Goal: Information Seeking & Learning: Learn about a topic

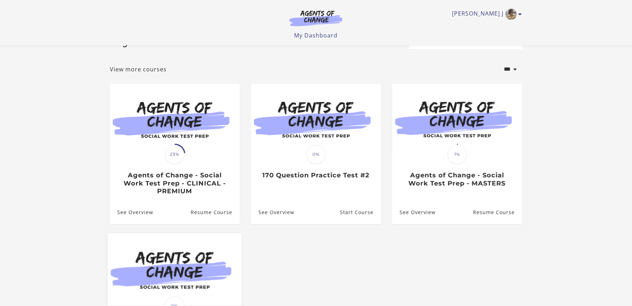
scroll to position [47, 0]
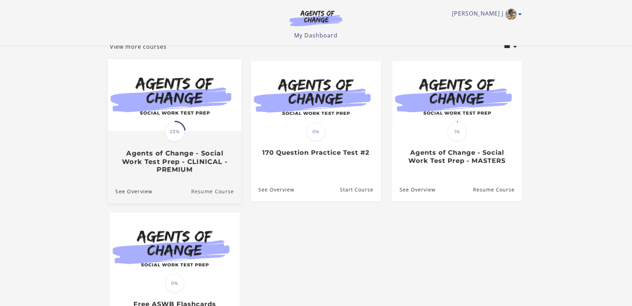
click at [219, 193] on link "Resume Course" at bounding box center [216, 192] width 51 height 24
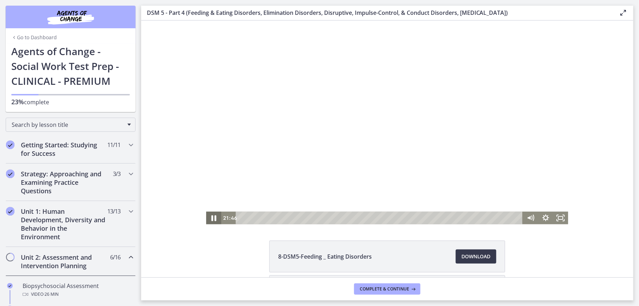
click at [211, 219] on icon "Pause" at bounding box center [213, 218] width 5 height 6
click at [557, 217] on icon "Fullscreen" at bounding box center [560, 217] width 15 height 13
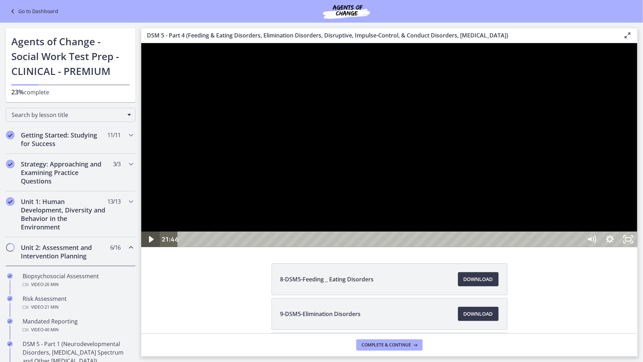
click at [150, 246] on icon "Play Video" at bounding box center [151, 239] width 18 height 16
click at [631, 241] on rect "Unfullscreen" at bounding box center [628, 239] width 7 height 4
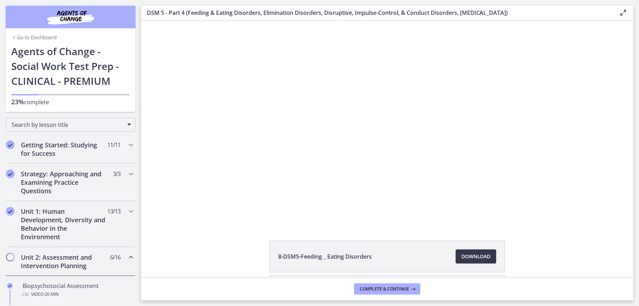
click at [591, 221] on div "Click for sound @keyframes VOLUME_SMALL_WAVE_FLASH { 0% { opacity: 0; } 33% { o…" at bounding box center [387, 122] width 492 height 204
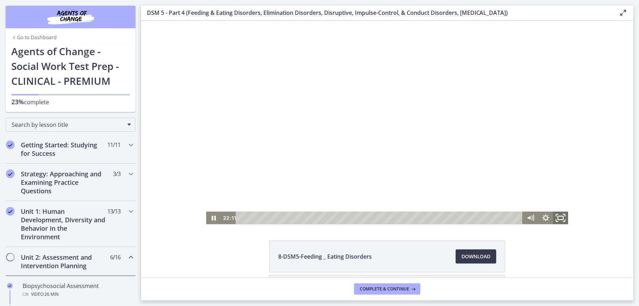
drag, startPoint x: 558, startPoint y: 215, endPoint x: 703, endPoint y: 272, distance: 155.6
click at [560, 216] on icon "Fullscreen" at bounding box center [561, 217] width 18 height 15
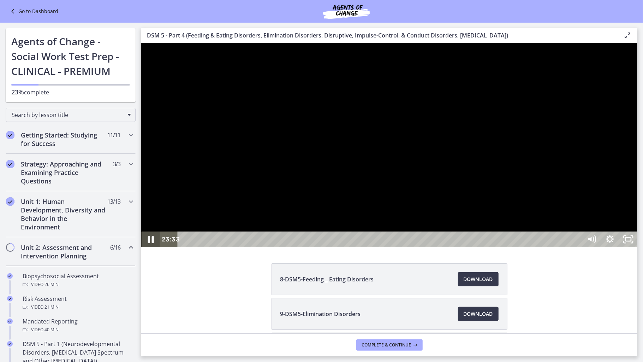
click at [150, 248] on icon "Pause" at bounding box center [150, 239] width 22 height 19
click at [150, 243] on icon "Play Video" at bounding box center [151, 239] width 6 height 8
click at [150, 246] on icon "Pause" at bounding box center [150, 239] width 18 height 16
click at [150, 243] on icon "Play Video" at bounding box center [151, 239] width 6 height 8
click at [150, 246] on icon "Pause" at bounding box center [150, 239] width 18 height 16
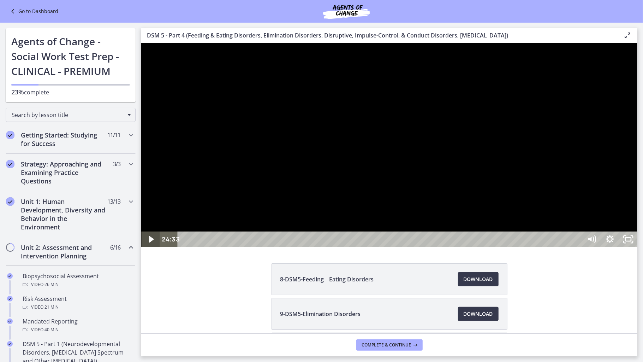
click at [150, 242] on icon "Play Video" at bounding box center [150, 239] width 5 height 6
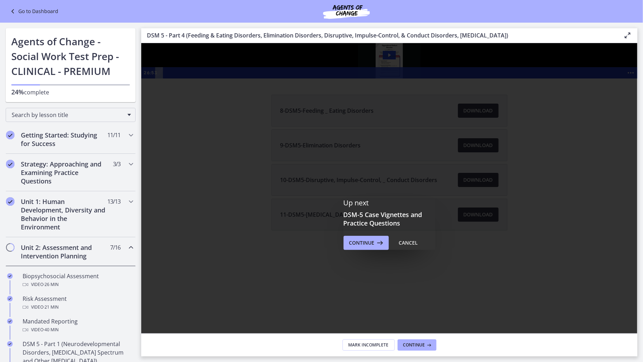
click at [521, 78] on div "Click for sound @keyframes VOLUME_SMALL_WAVE_FLASH { 0% { opacity: 0; } 33% { o…" at bounding box center [389, 60] width 496 height 35
click at [469, 78] on img at bounding box center [389, 60] width 496 height 35
click at [622, 79] on icon "Show more buttons" at bounding box center [630, 72] width 16 height 13
click at [610, 78] on icon "Fullscreen" at bounding box center [616, 72] width 13 height 11
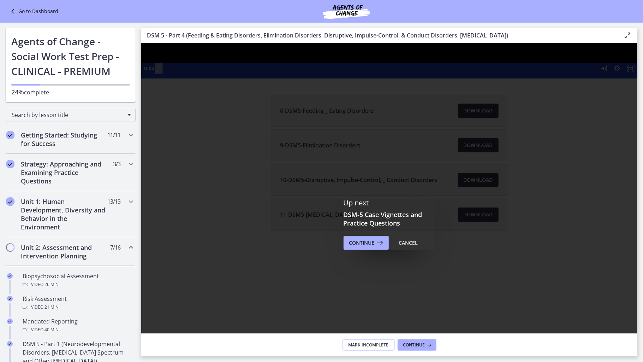
click at [459, 78] on div at bounding box center [389, 60] width 496 height 35
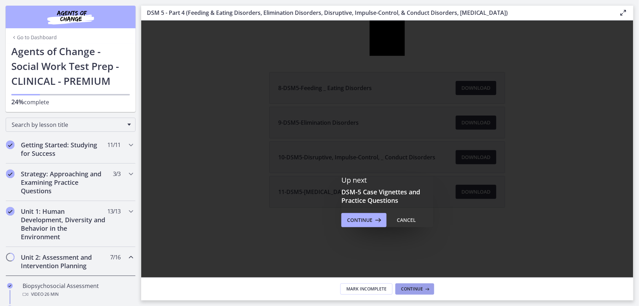
click at [410, 287] on span "Continue" at bounding box center [412, 289] width 22 height 6
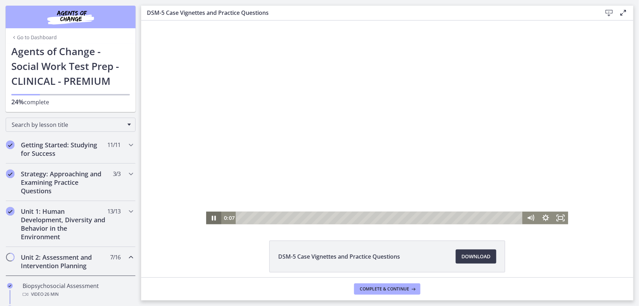
click at [209, 220] on icon "Pause" at bounding box center [213, 217] width 15 height 13
click at [211, 218] on icon "Pause" at bounding box center [213, 218] width 5 height 6
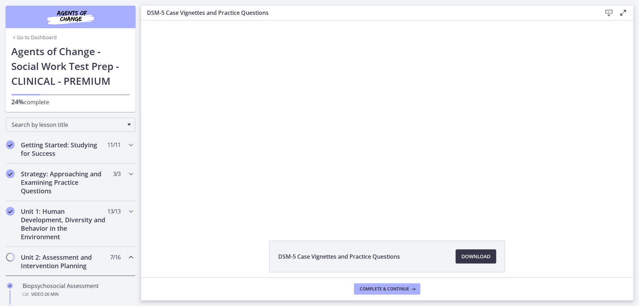
click at [481, 255] on span "Download Opens in a new window" at bounding box center [475, 256] width 29 height 8
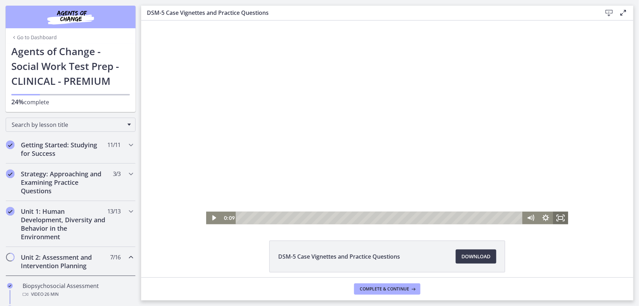
click at [556, 220] on icon "Fullscreen" at bounding box center [560, 217] width 15 height 13
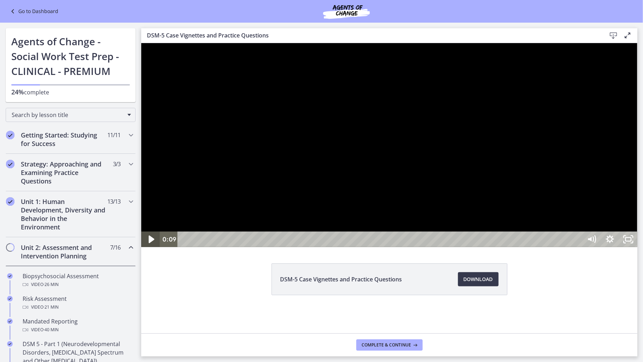
click at [149, 243] on icon "Play Video" at bounding box center [151, 239] width 6 height 8
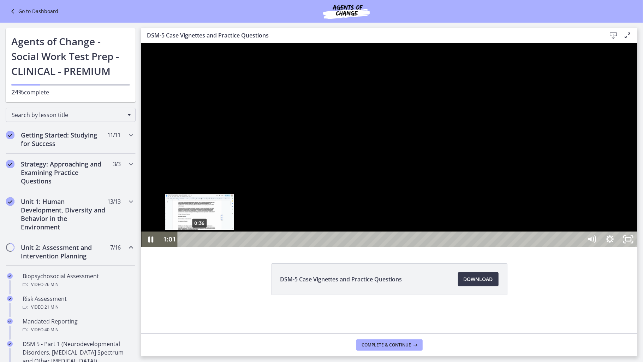
click at [199, 246] on div "0:36" at bounding box center [380, 239] width 393 height 16
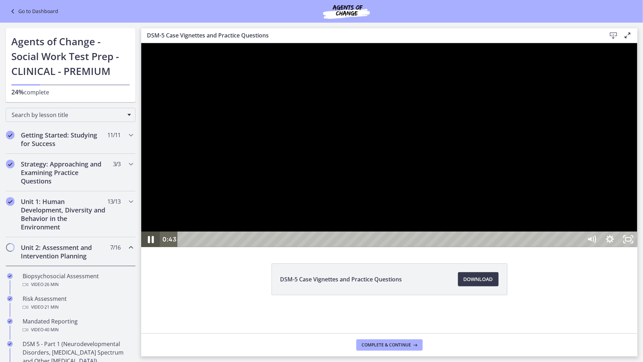
click at [152, 243] on icon "Pause" at bounding box center [150, 239] width 6 height 7
click at [150, 243] on icon "Play Video" at bounding box center [151, 239] width 6 height 8
click at [149, 243] on icon "Pause" at bounding box center [150, 239] width 6 height 7
click at [149, 243] on icon "Play Video" at bounding box center [151, 239] width 6 height 8
click at [149, 242] on icon "Pause" at bounding box center [150, 239] width 5 height 6
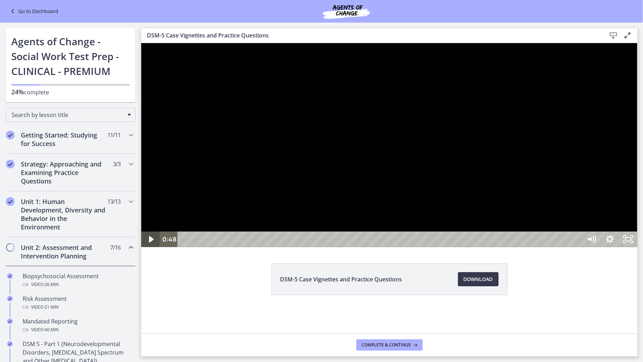
click at [149, 242] on icon "Play Video" at bounding box center [150, 239] width 5 height 6
click at [149, 243] on icon "Pause" at bounding box center [150, 239] width 6 height 7
click at [149, 242] on icon "Play Video" at bounding box center [150, 239] width 5 height 6
click at [149, 242] on icon "Pause" at bounding box center [150, 239] width 5 height 6
click at [150, 243] on icon "Play Video" at bounding box center [151, 239] width 6 height 8
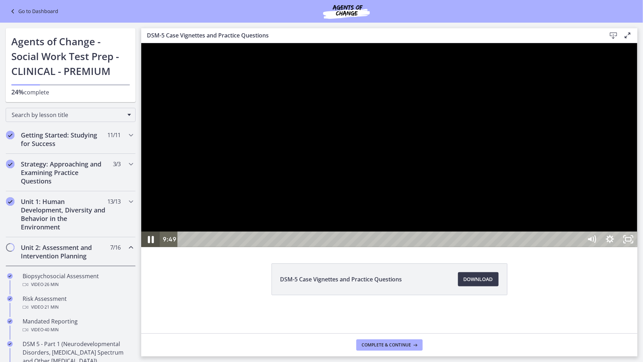
click at [151, 243] on icon "Pause" at bounding box center [150, 239] width 6 height 7
drag, startPoint x: 148, startPoint y: 398, endPoint x: 151, endPoint y: 400, distance: 3.8
click at [151, 248] on icon "Pause" at bounding box center [150, 239] width 22 height 19
click at [148, 248] on icon "Play Video" at bounding box center [151, 239] width 22 height 19
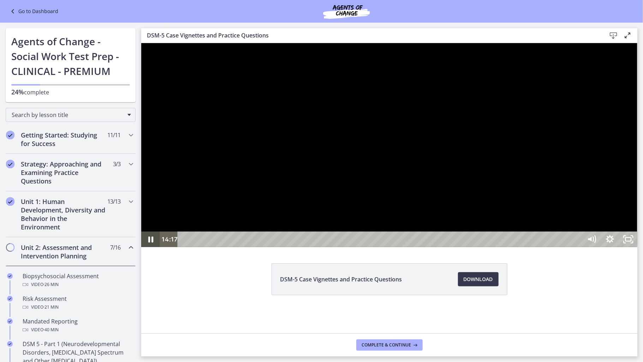
click at [148, 242] on icon "Pause" at bounding box center [150, 239] width 5 height 6
click at [148, 246] on icon "Pause" at bounding box center [150, 239] width 18 height 16
click at [149, 243] on icon "Pause" at bounding box center [150, 239] width 6 height 7
click at [149, 242] on icon "Play Video" at bounding box center [150, 239] width 5 height 6
click at [149, 243] on icon "Pause" at bounding box center [150, 239] width 6 height 7
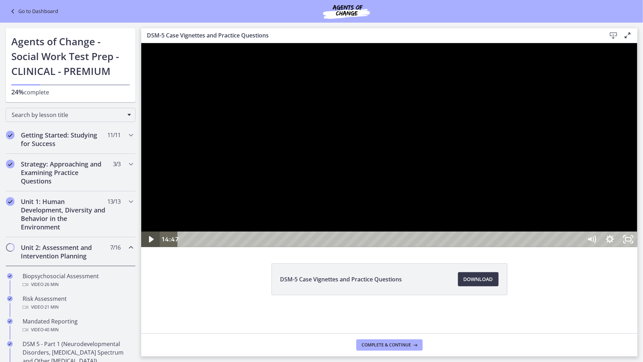
click at [149, 242] on icon "Play Video" at bounding box center [150, 239] width 5 height 6
click at [149, 242] on icon "Pause" at bounding box center [150, 239] width 5 height 6
click at [149, 243] on icon "Play Video" at bounding box center [151, 239] width 6 height 8
click at [151, 242] on icon "Pause" at bounding box center [150, 239] width 5 height 6
click at [151, 243] on icon "Play Video" at bounding box center [151, 239] width 6 height 8
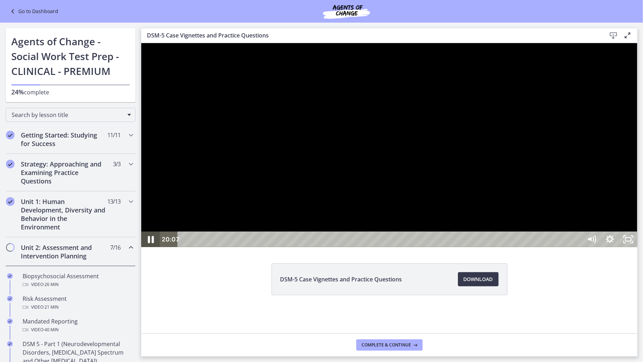
click at [151, 248] on icon "Pause" at bounding box center [150, 239] width 22 height 19
click at [151, 242] on icon "Play Video" at bounding box center [150, 239] width 5 height 6
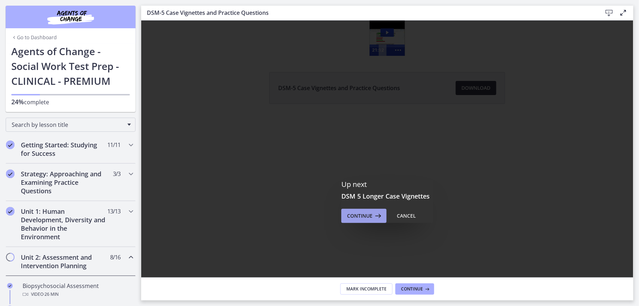
click at [352, 219] on span "Continue" at bounding box center [359, 216] width 25 height 8
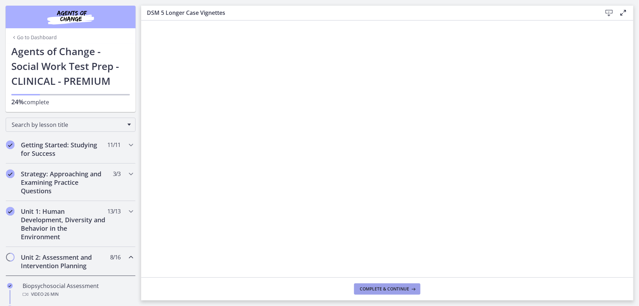
click at [386, 287] on span "Complete & continue" at bounding box center [384, 289] width 49 height 6
